Goal: Navigation & Orientation: Find specific page/section

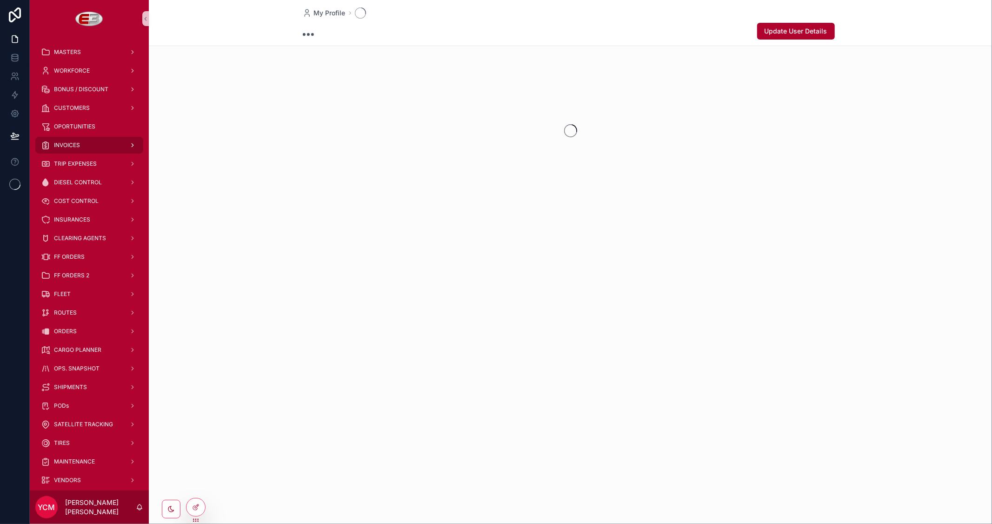
click at [84, 144] on div "INVOICES" at bounding box center [89, 145] width 97 height 15
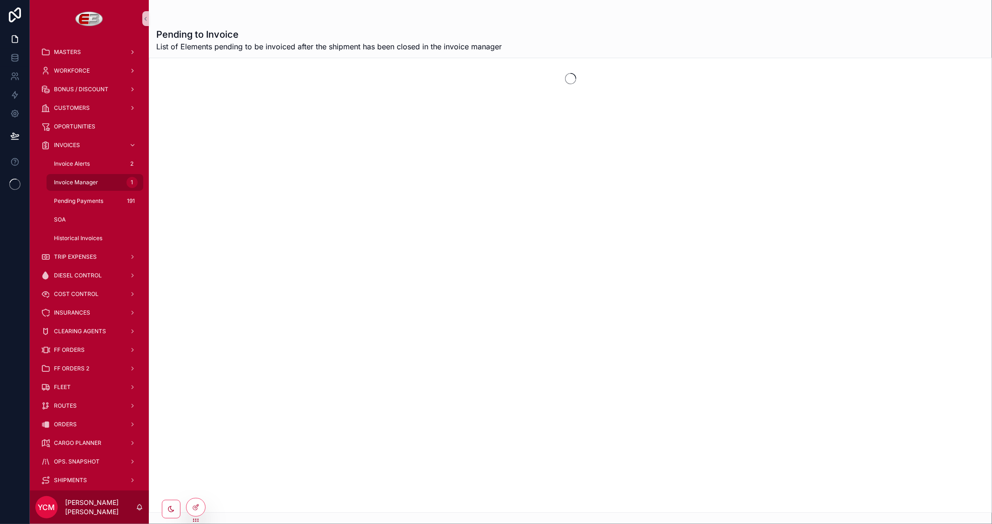
click at [80, 179] on span "Invoice Manager" at bounding box center [76, 182] width 44 height 7
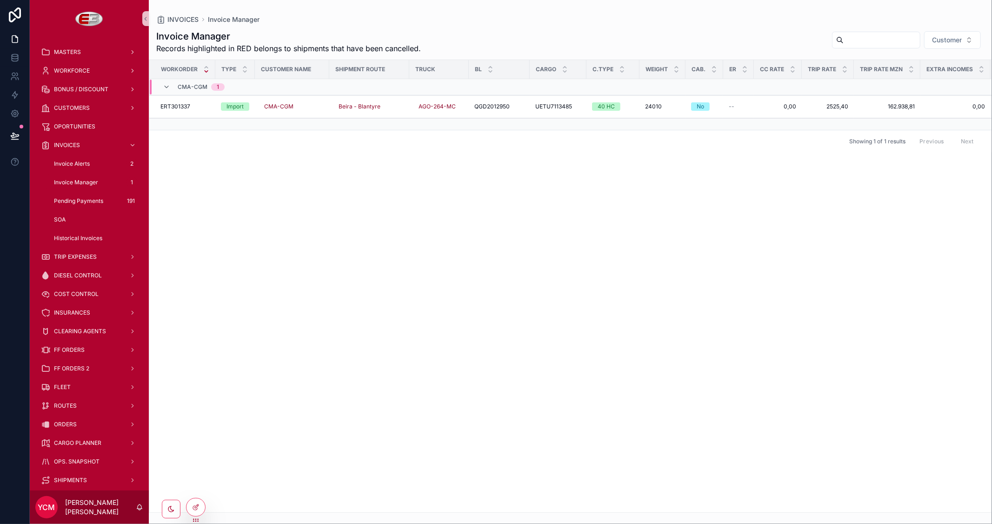
click at [87, 179] on span "Invoice Manager" at bounding box center [76, 182] width 44 height 7
click at [82, 160] on span "Invoice Alerts" at bounding box center [72, 163] width 36 height 7
